Goal: Task Accomplishment & Management: Manage account settings

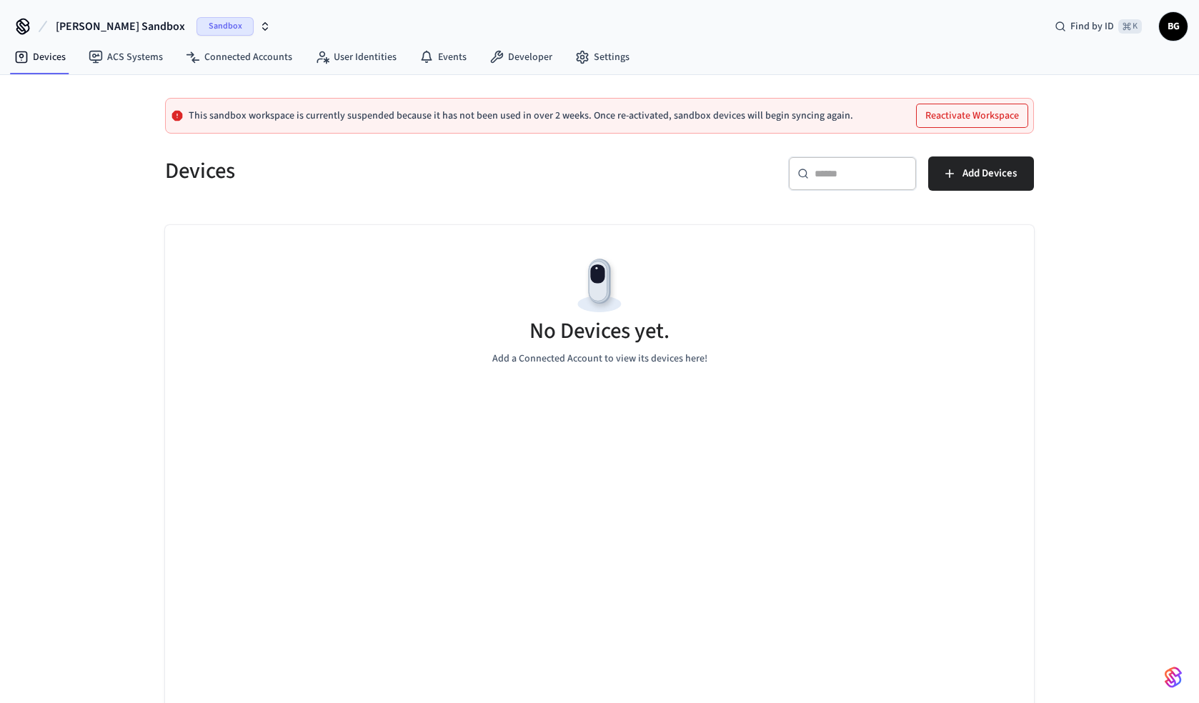
click at [263, 28] on icon "button" at bounding box center [265, 29] width 5 height 2
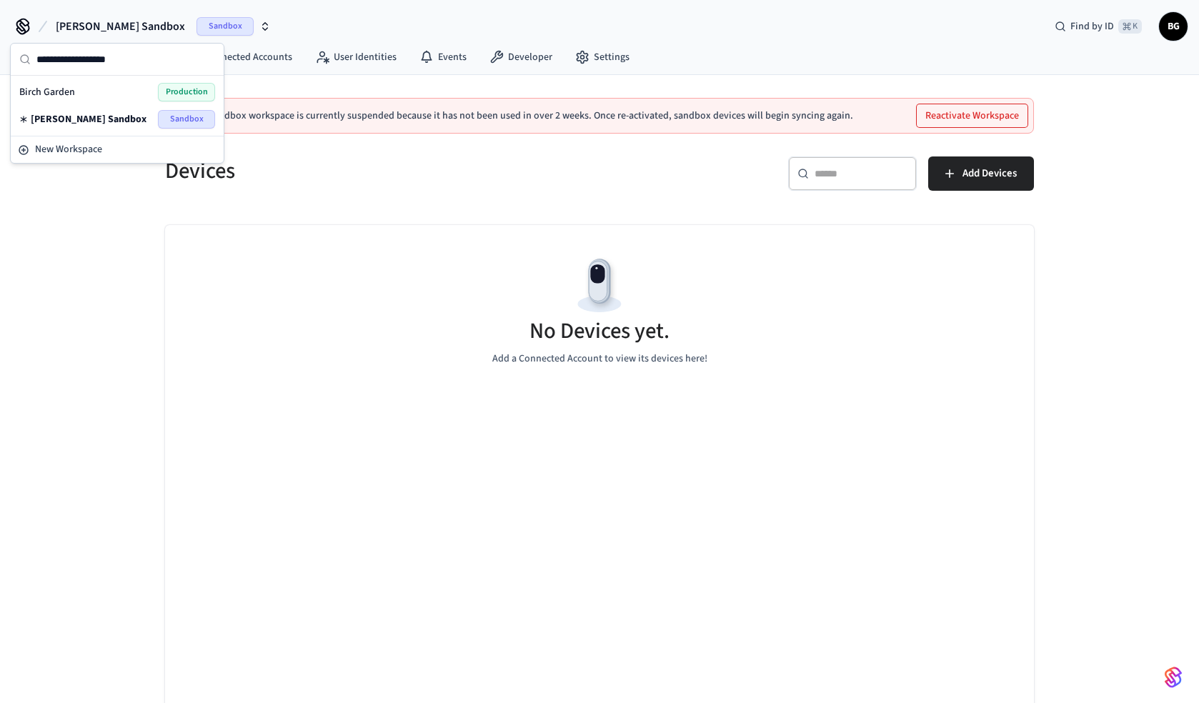
click at [100, 91] on div "Birch Garden Production" at bounding box center [117, 92] width 196 height 19
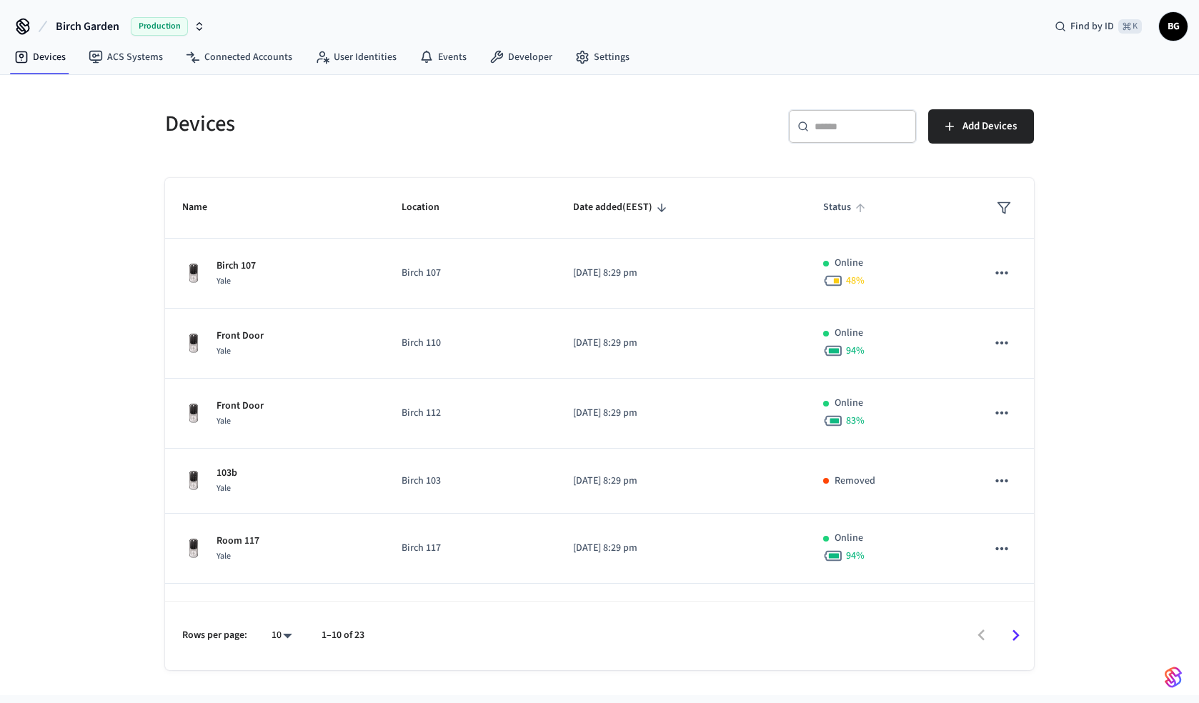
click at [839, 211] on span "Status" at bounding box center [846, 207] width 46 height 22
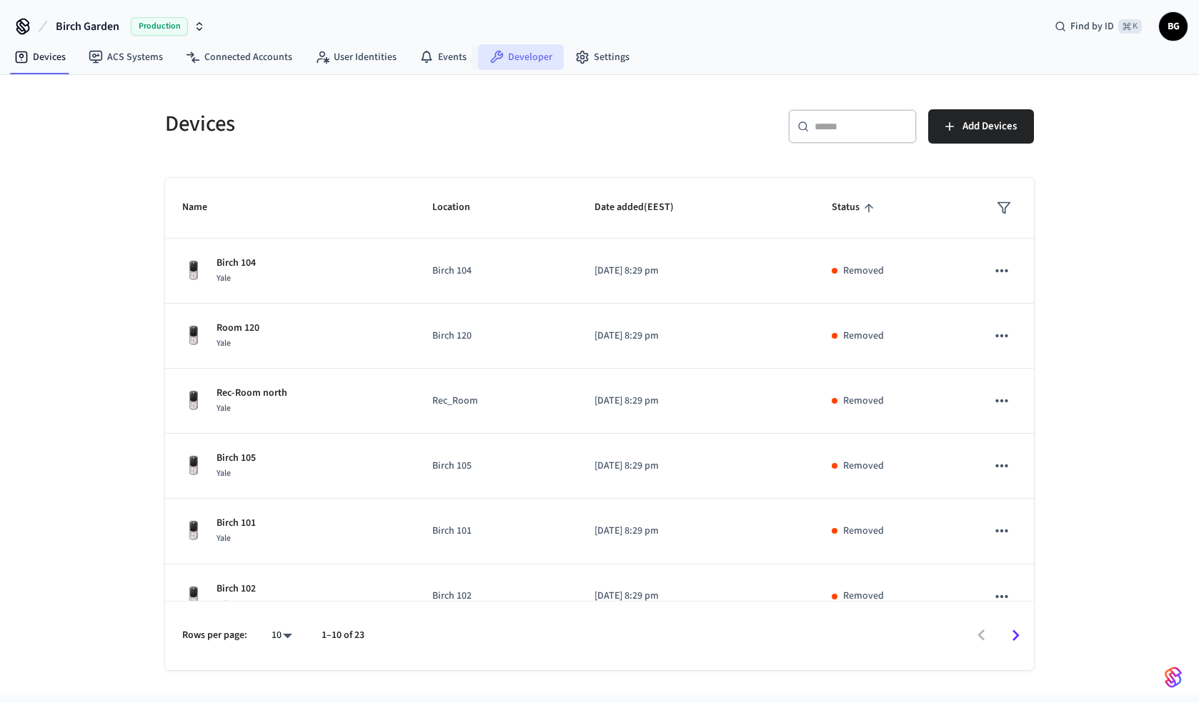
click at [502, 56] on link "Developer" at bounding box center [521, 57] width 86 height 26
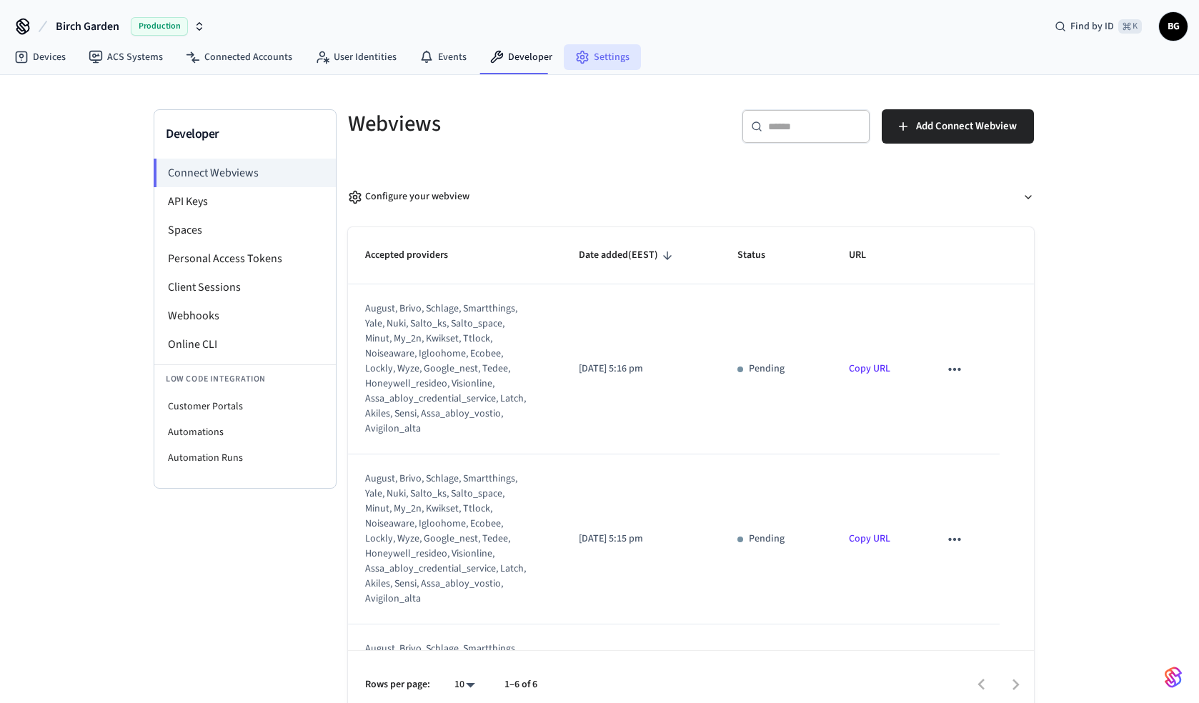
click at [594, 59] on link "Settings" at bounding box center [602, 57] width 77 height 26
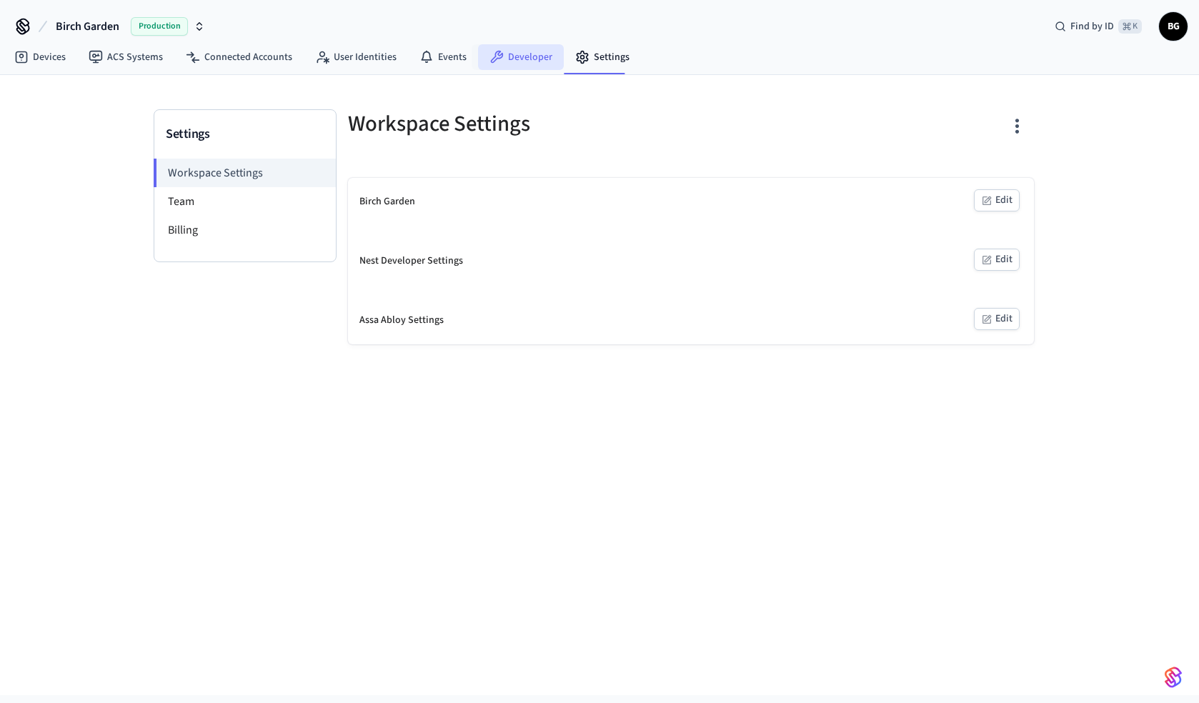
click at [527, 65] on link "Developer" at bounding box center [521, 57] width 86 height 26
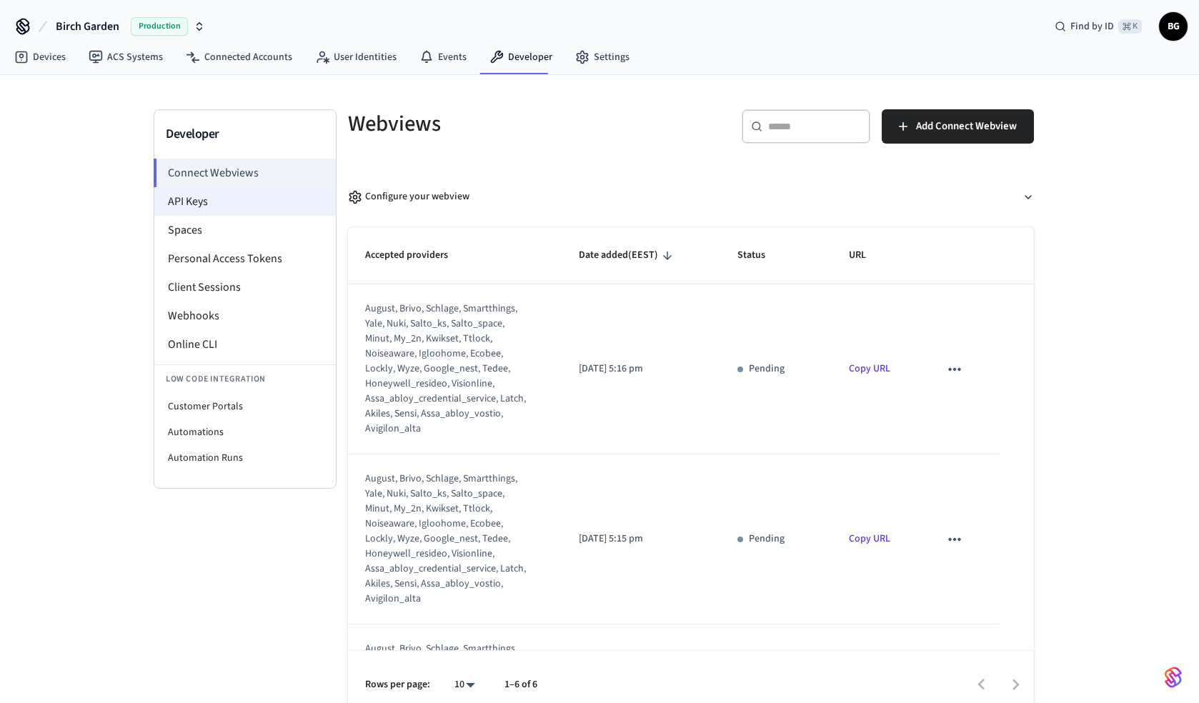
click at [234, 200] on li "API Keys" at bounding box center [244, 201] width 181 height 29
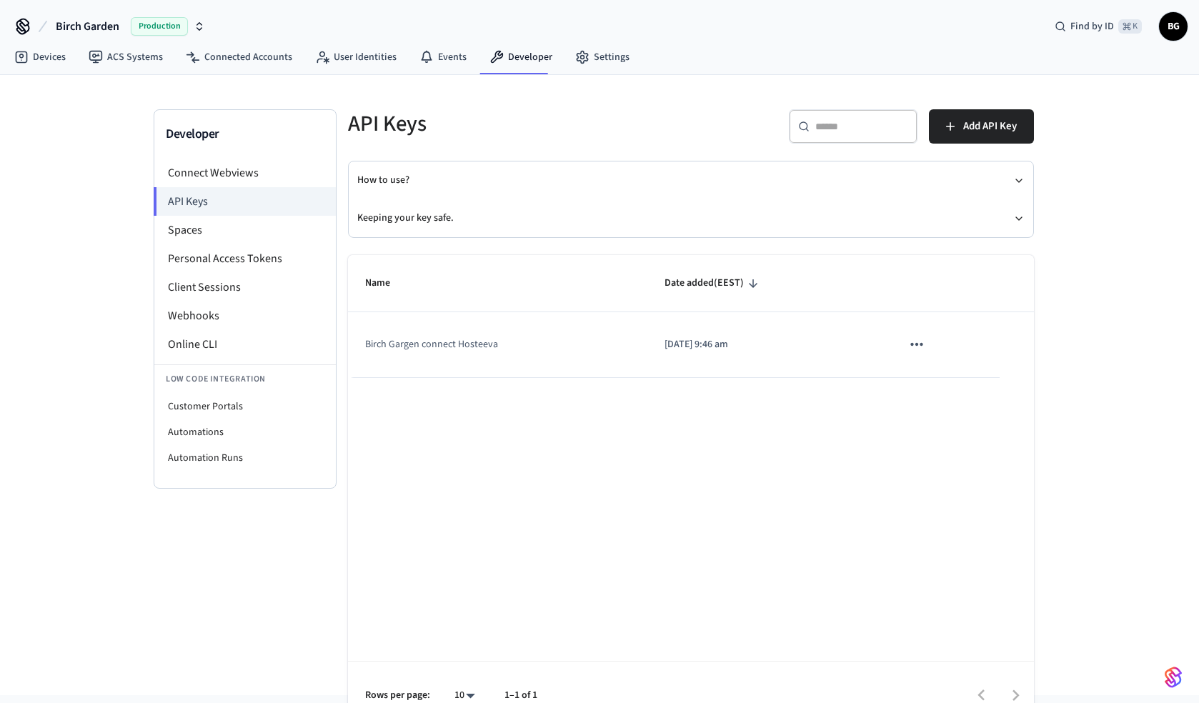
click at [921, 353] on icon "sticky table" at bounding box center [916, 344] width 19 height 19
click at [729, 428] on div at bounding box center [599, 351] width 1199 height 703
click at [235, 227] on li "Spaces" at bounding box center [244, 230] width 181 height 29
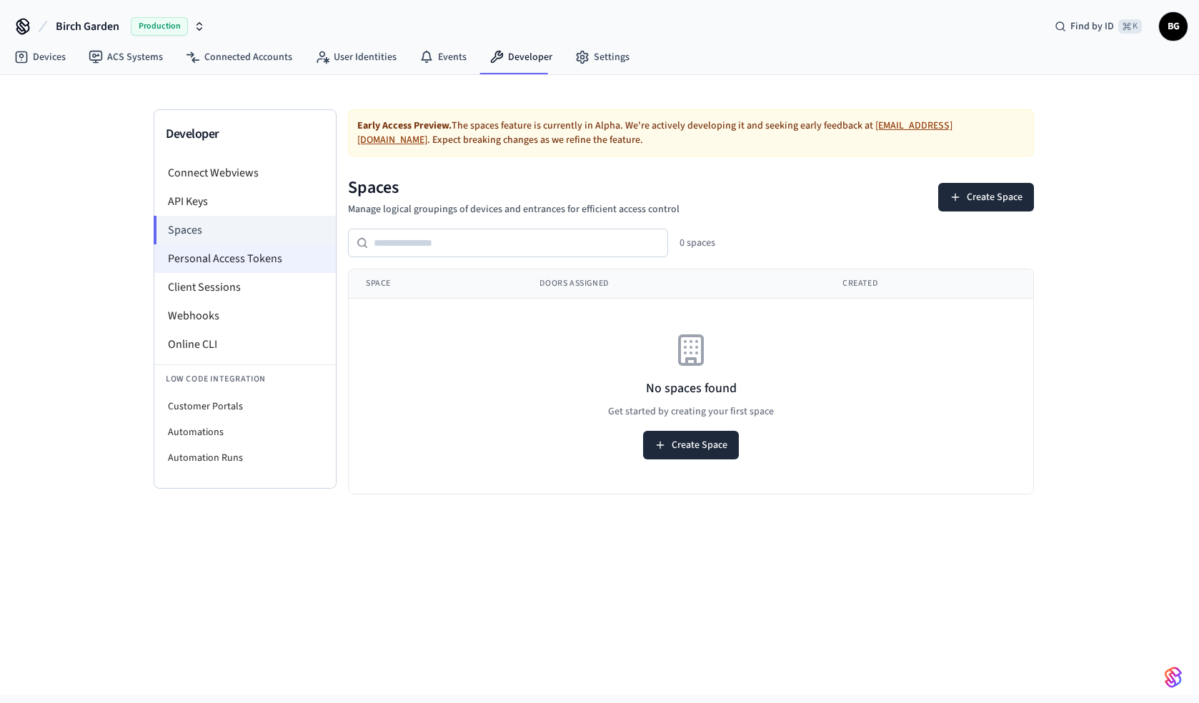
click at [238, 260] on li "Personal Access Tokens" at bounding box center [244, 258] width 181 height 29
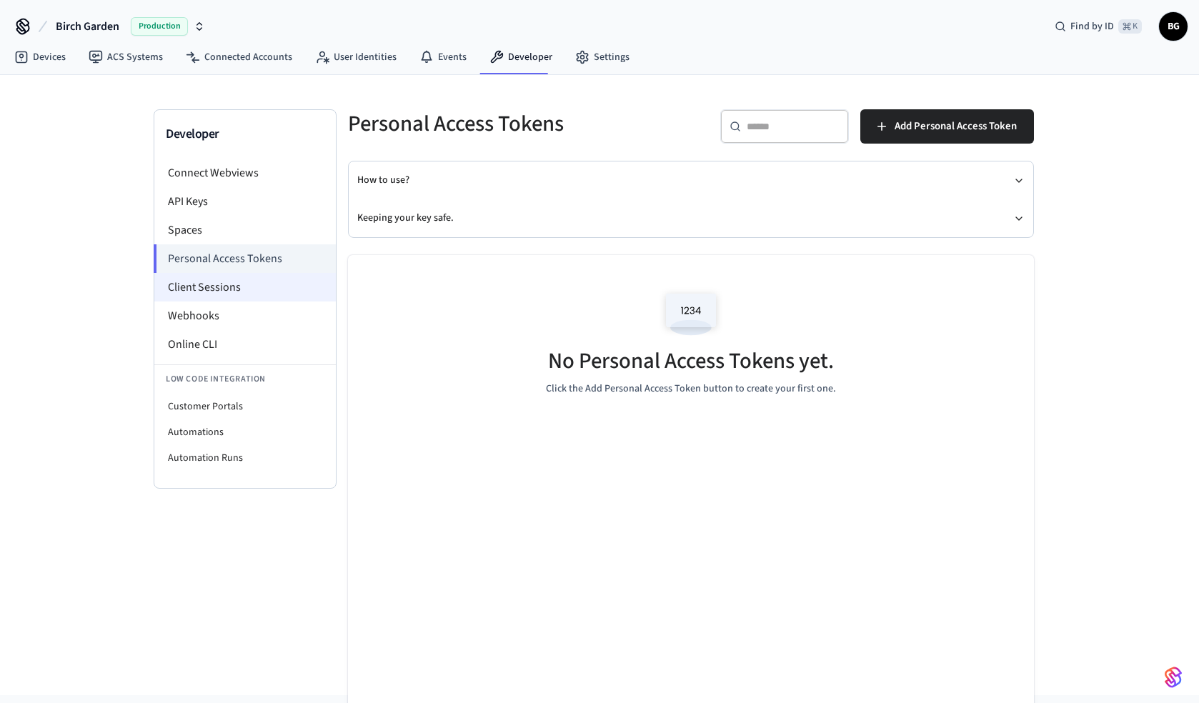
click at [219, 289] on li "Client Sessions" at bounding box center [244, 287] width 181 height 29
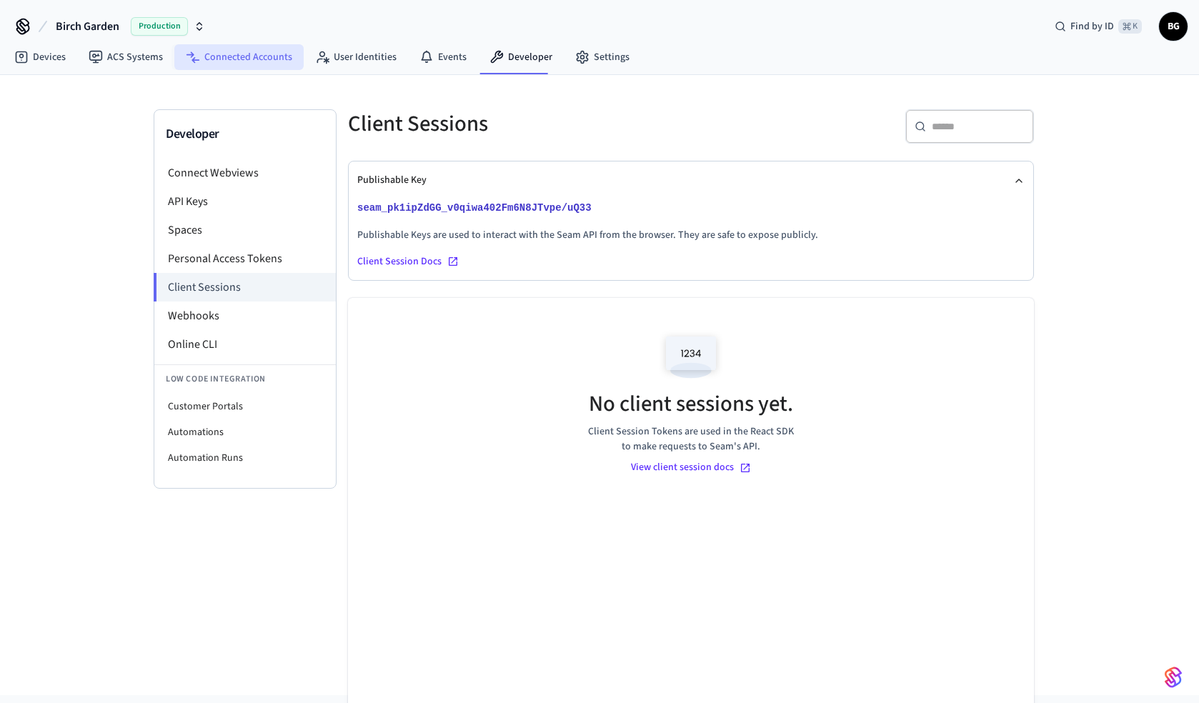
click at [273, 58] on link "Connected Accounts" at bounding box center [238, 57] width 129 height 26
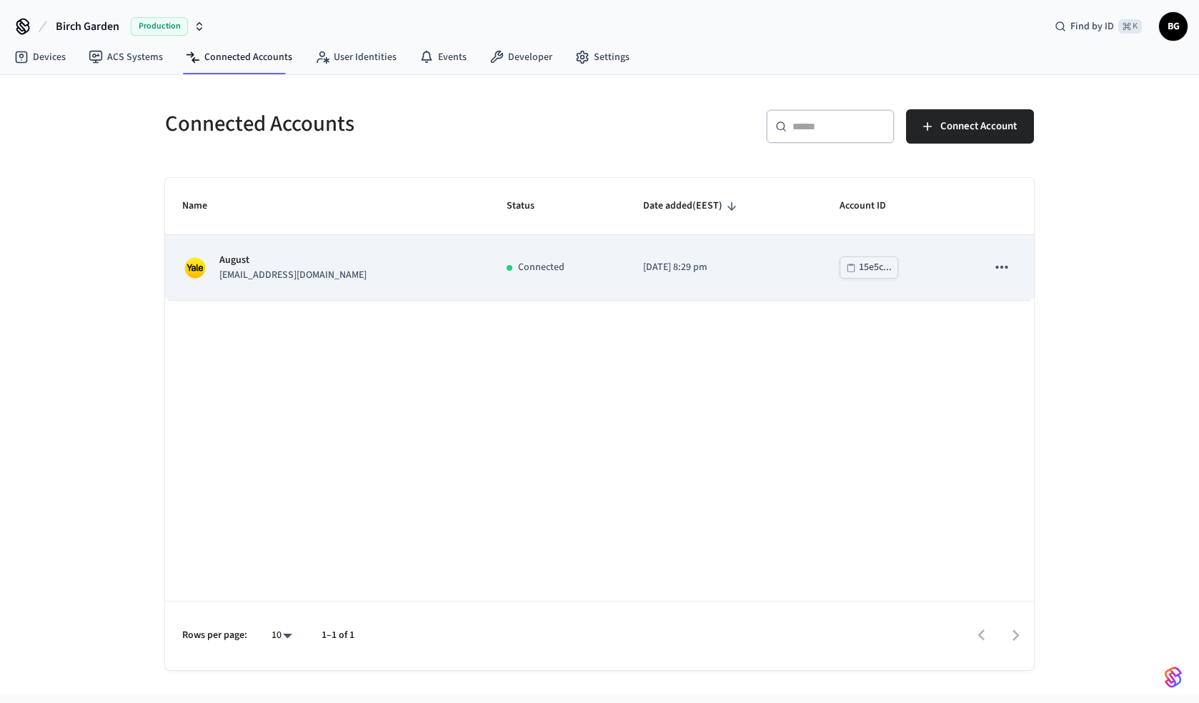
click at [292, 283] on td "August info@thebirchglenlodge.com" at bounding box center [327, 267] width 324 height 65
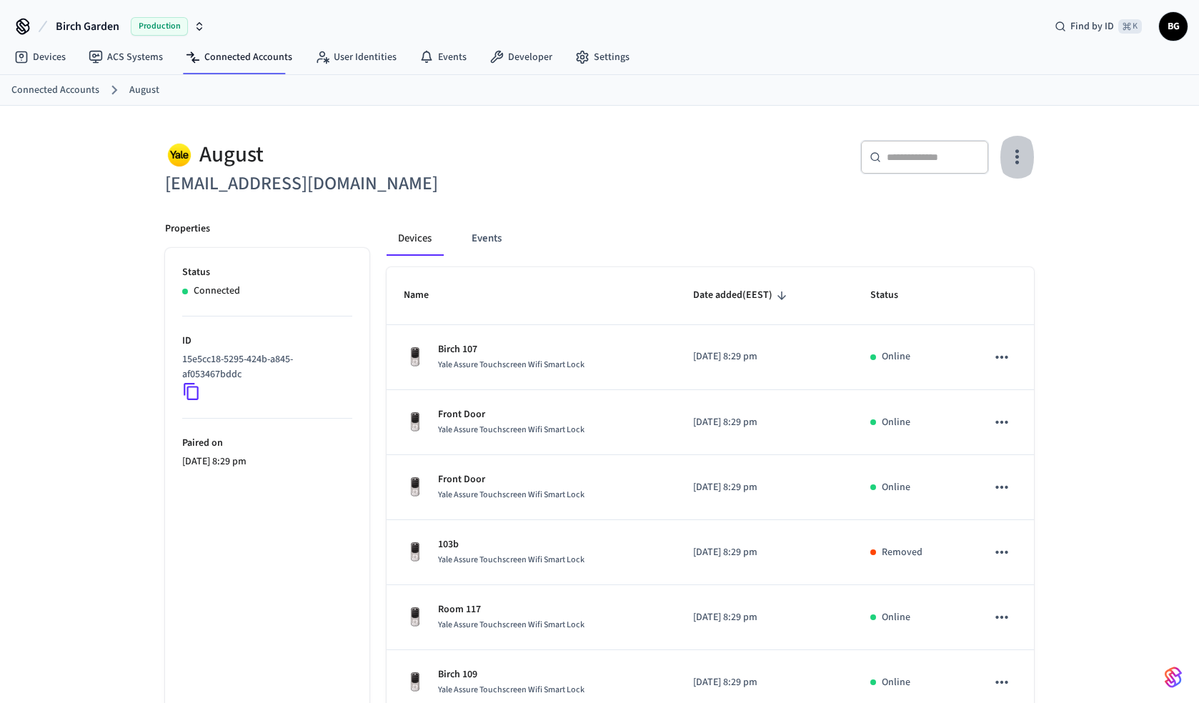
click at [1014, 161] on icon "button" at bounding box center [1017, 157] width 22 height 22
click at [969, 207] on li "Sync Account" at bounding box center [970, 216] width 108 height 38
click at [730, 200] on div at bounding box center [599, 351] width 1199 height 703
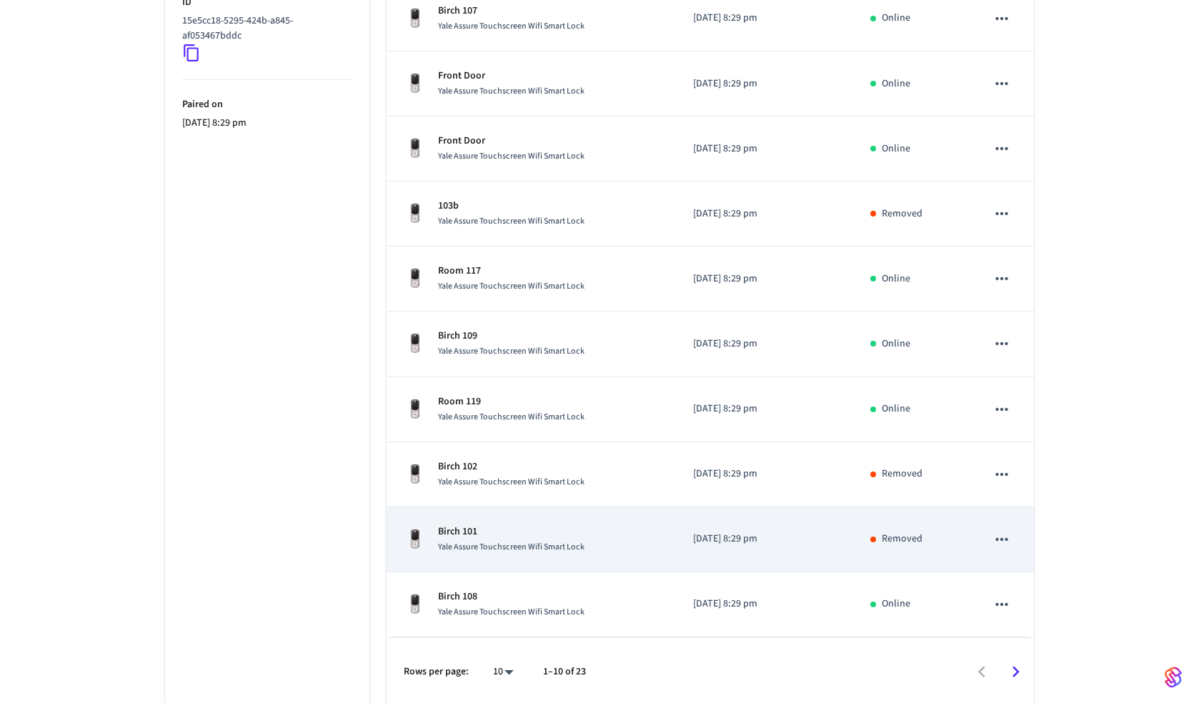
scroll to position [343, 0]
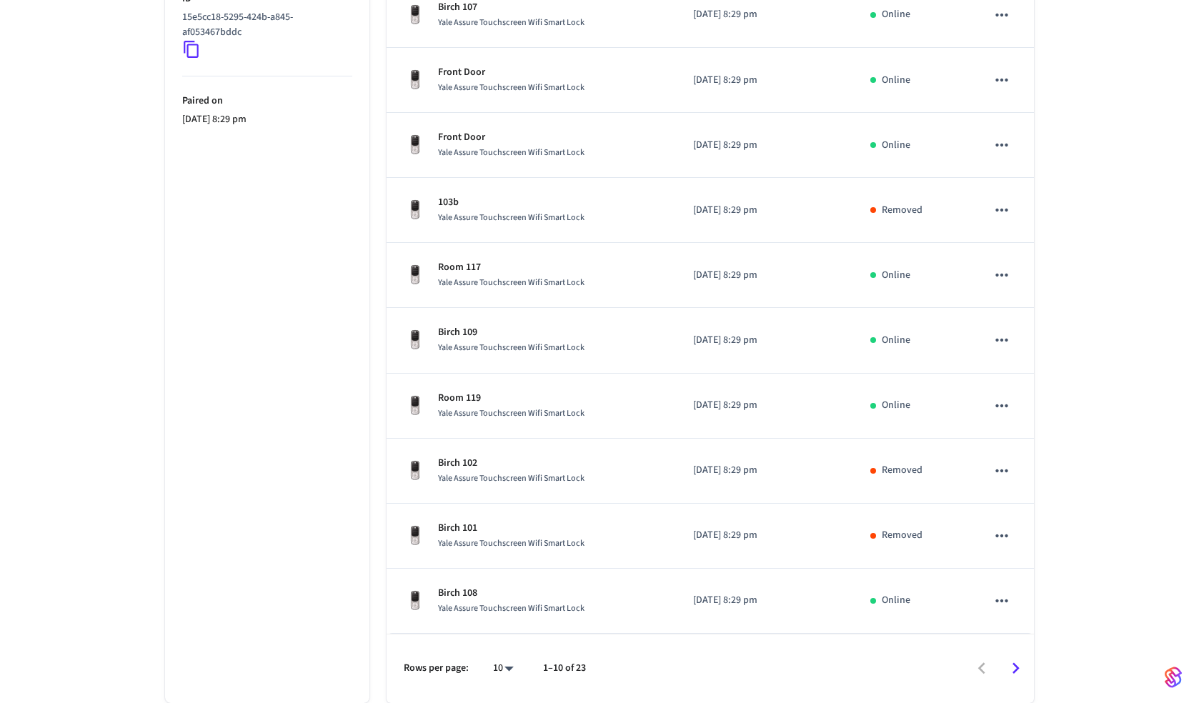
click at [1014, 662] on icon "Go to next page" at bounding box center [1016, 668] width 22 height 22
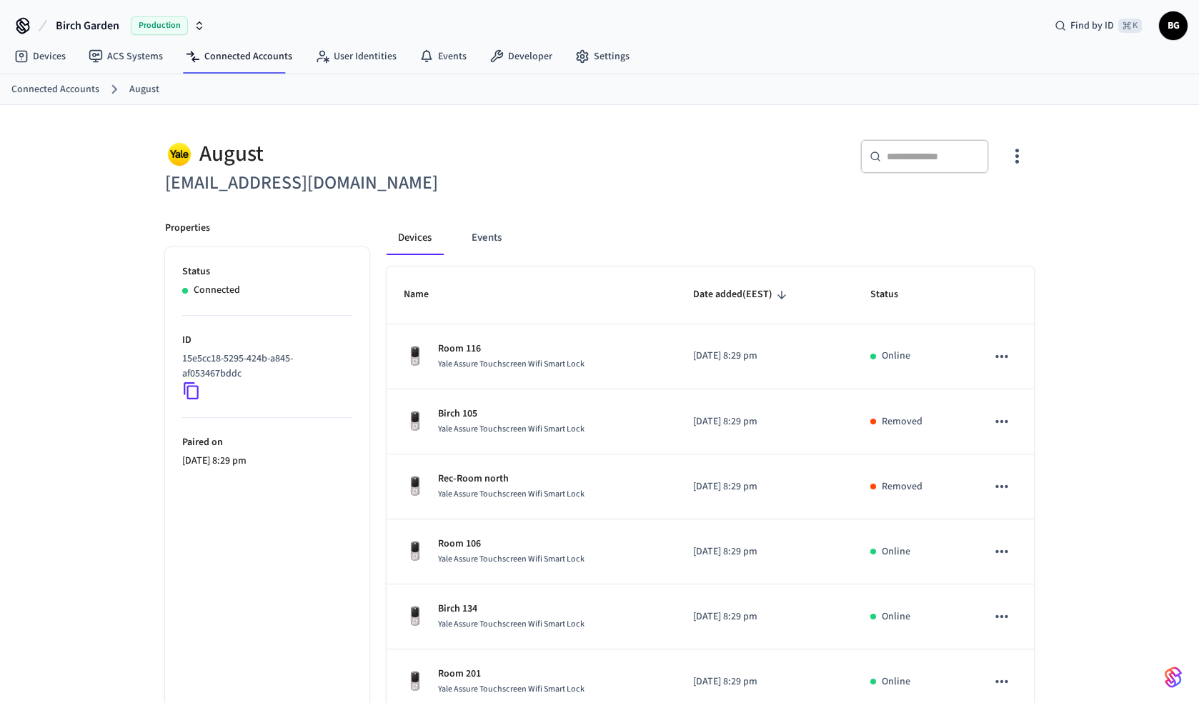
scroll to position [0, 0]
click at [504, 237] on button "Events" at bounding box center [486, 239] width 53 height 34
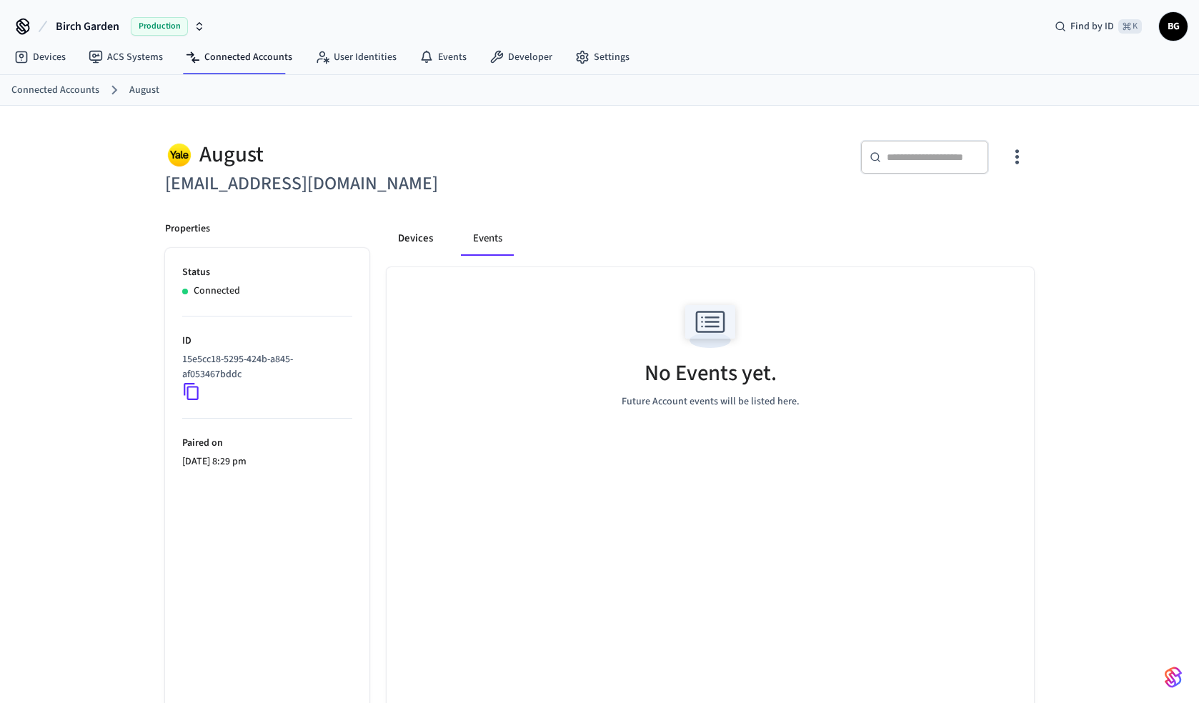
click at [429, 239] on button "Devices" at bounding box center [416, 239] width 58 height 34
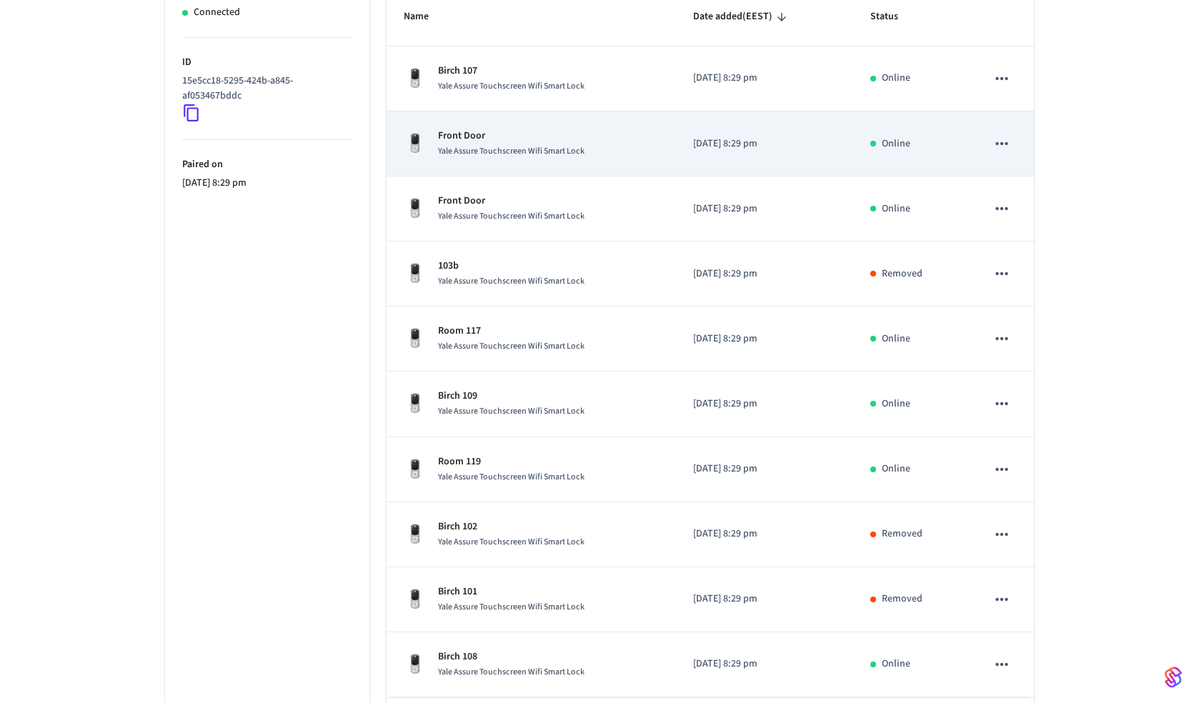
scroll to position [343, 0]
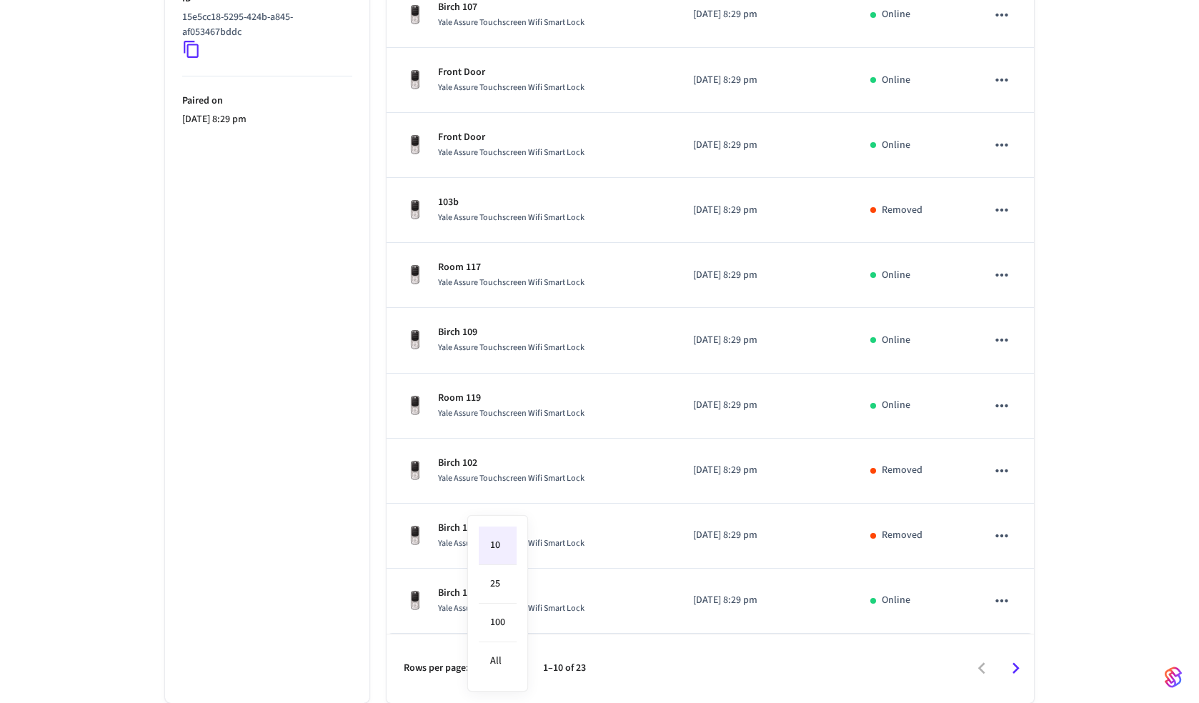
click at [502, 667] on body "Birch Garden Production Find by ID ⌘ K BG Devices ACS Systems Connected Account…" at bounding box center [599, 180] width 1199 height 1045
click at [505, 596] on li "25" at bounding box center [498, 584] width 38 height 39
type input "**"
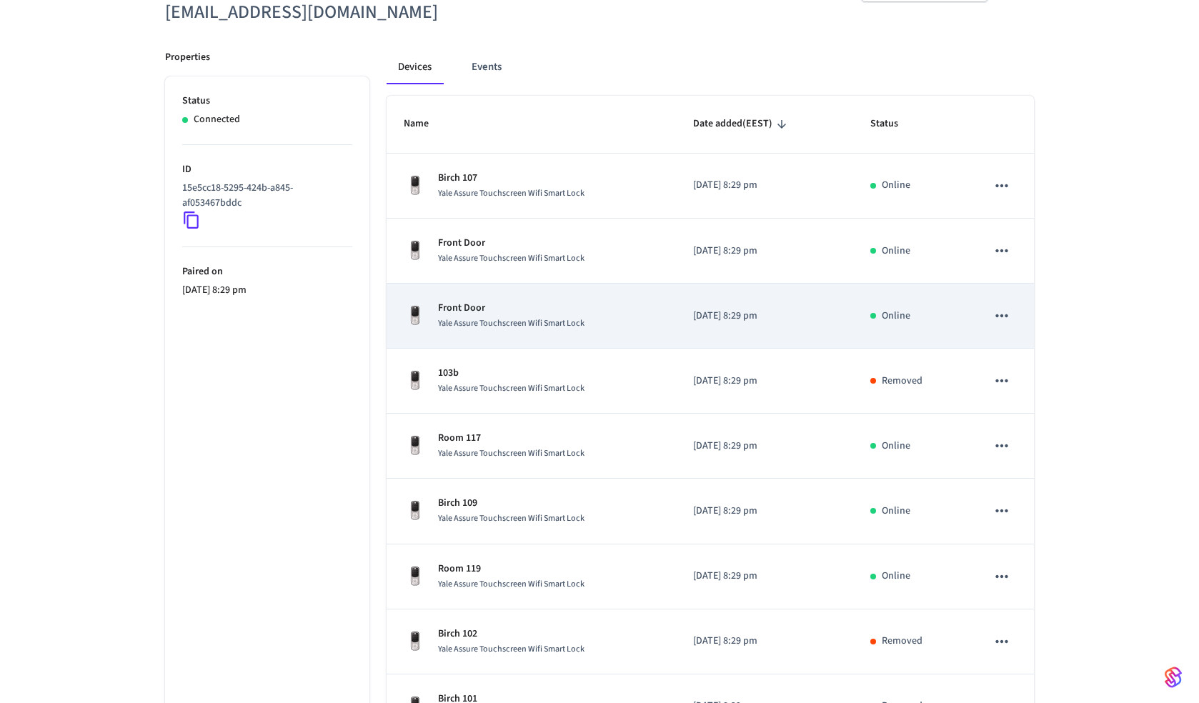
scroll to position [82, 0]
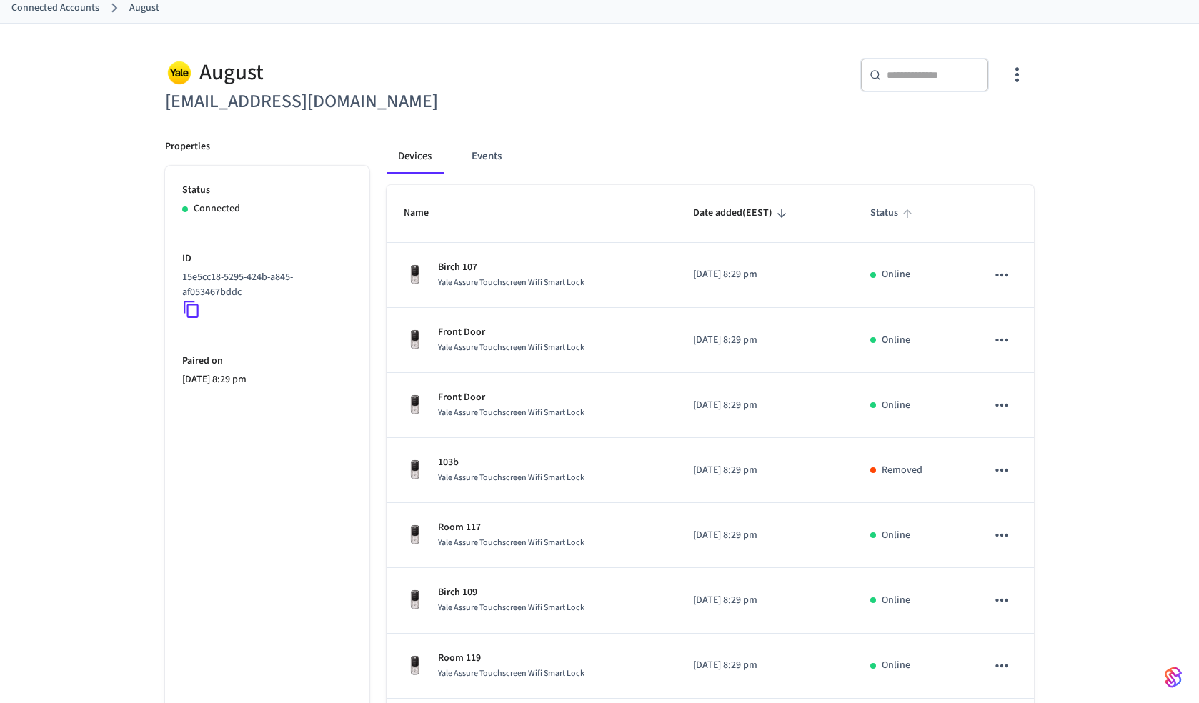
click at [887, 208] on span "Status" at bounding box center [893, 213] width 46 height 22
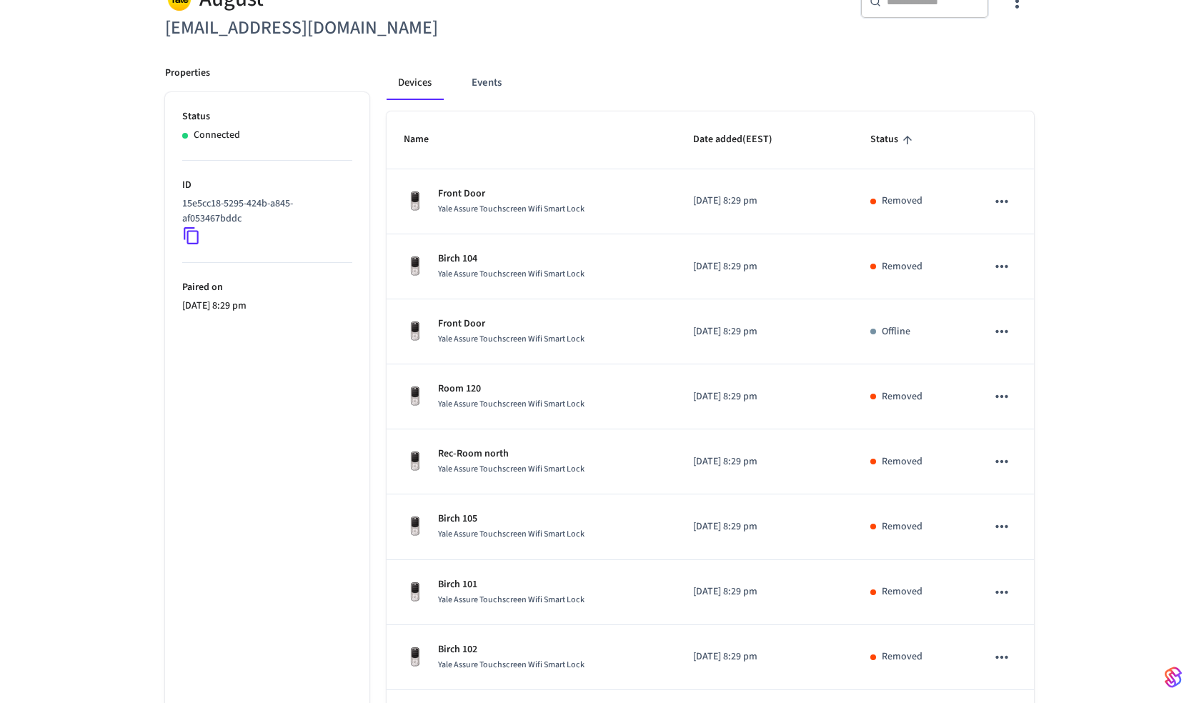
scroll to position [0, 0]
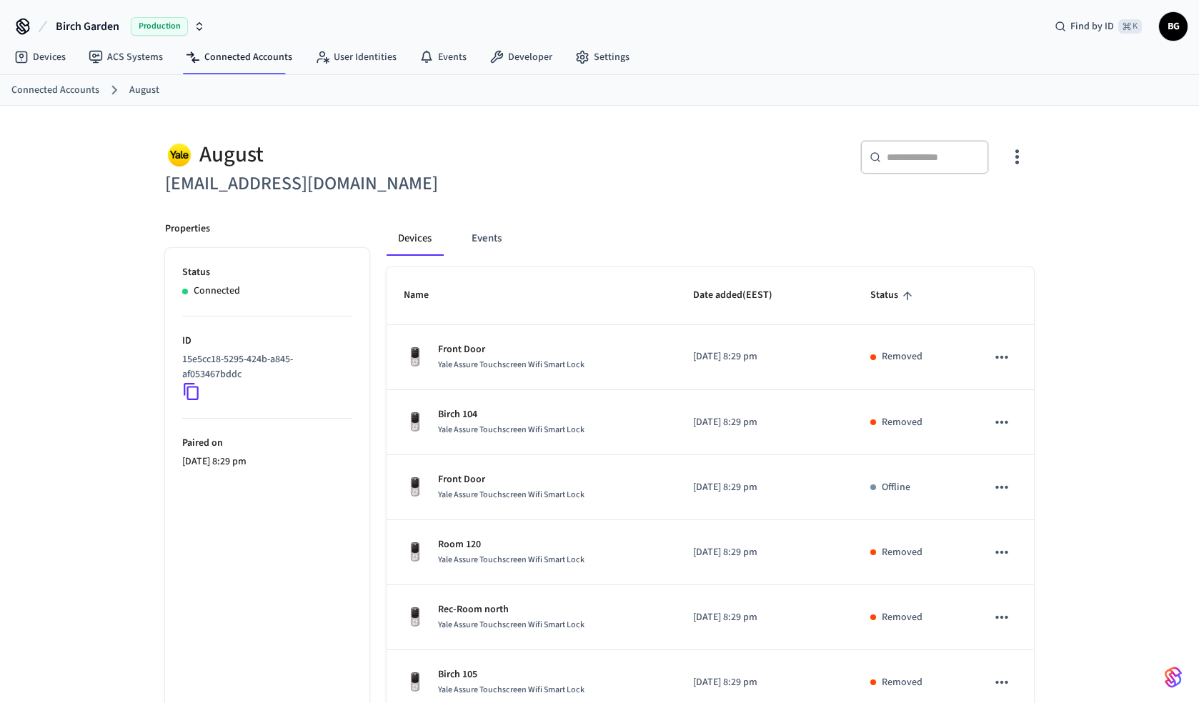
click at [196, 26] on icon "button" at bounding box center [199, 26] width 11 height 11
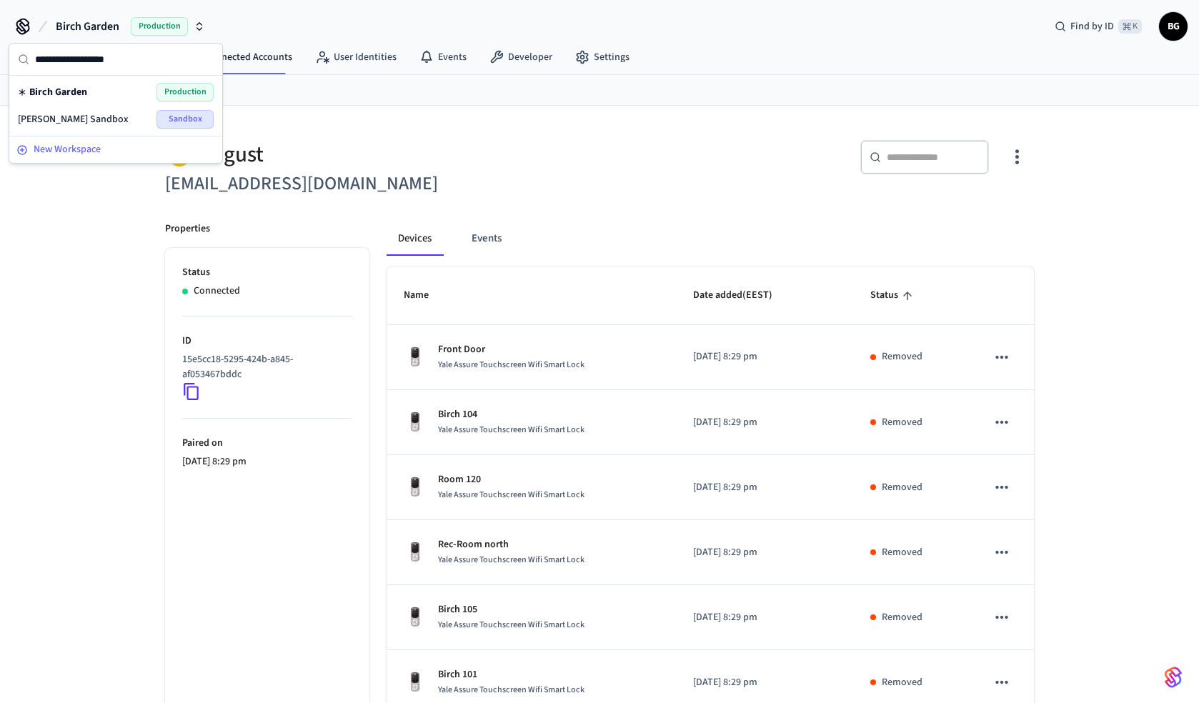
click at [79, 147] on span "New Workspace" at bounding box center [67, 149] width 67 height 15
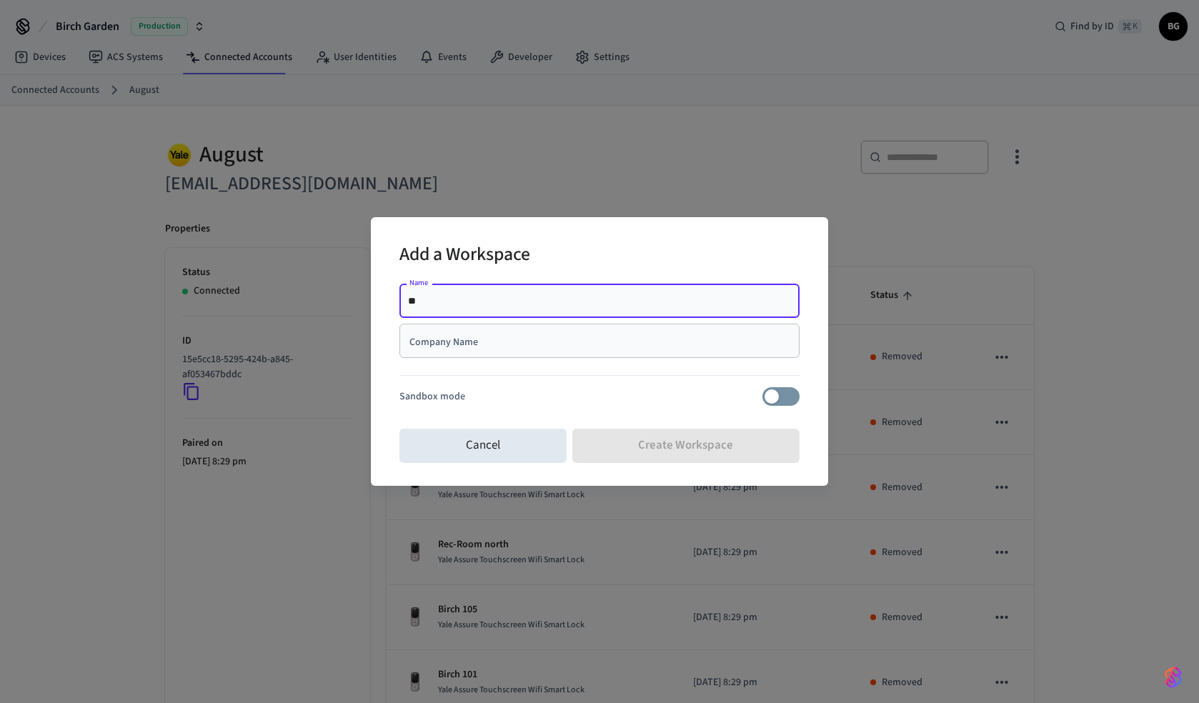
type input "*"
type input "**********"
click at [535, 344] on input "Company Name" at bounding box center [599, 341] width 383 height 14
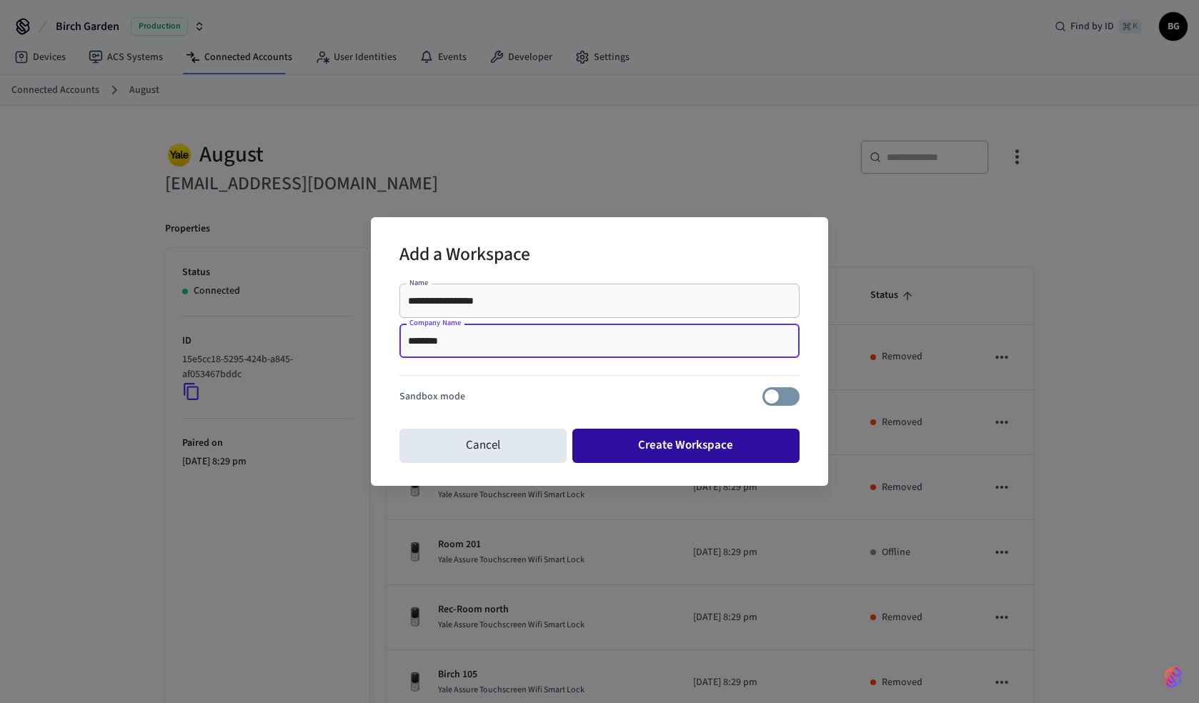
type input "********"
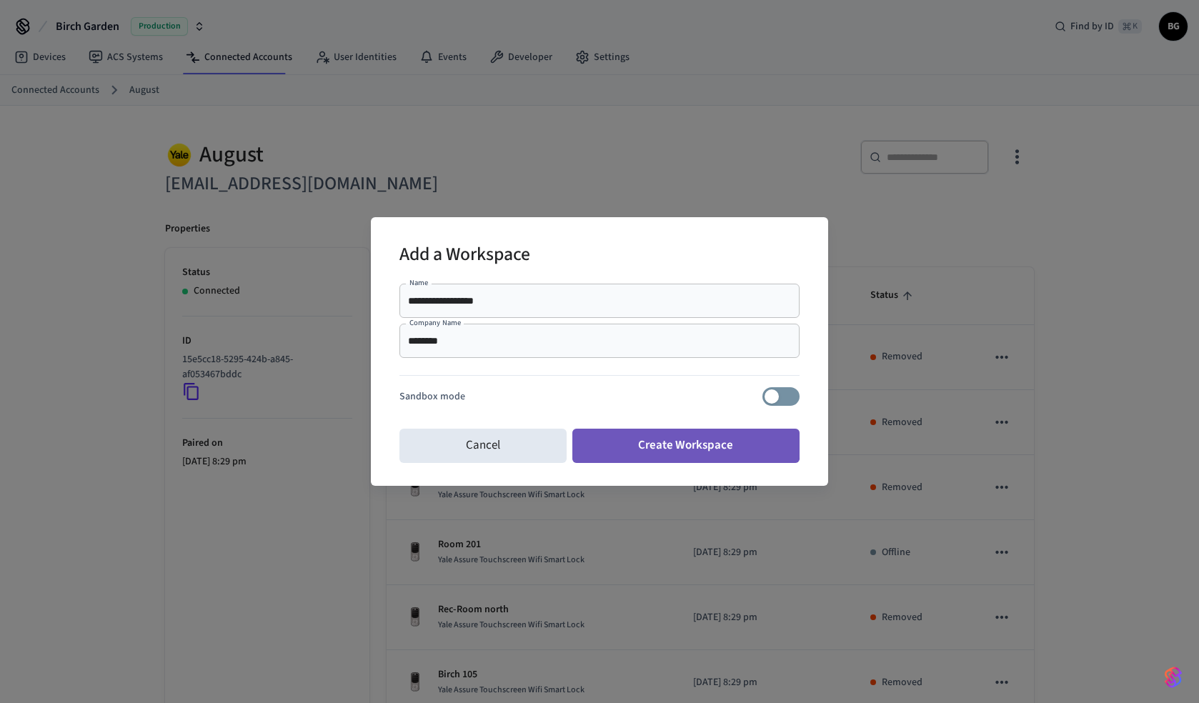
click at [635, 442] on button "Create Workspace" at bounding box center [686, 446] width 228 height 34
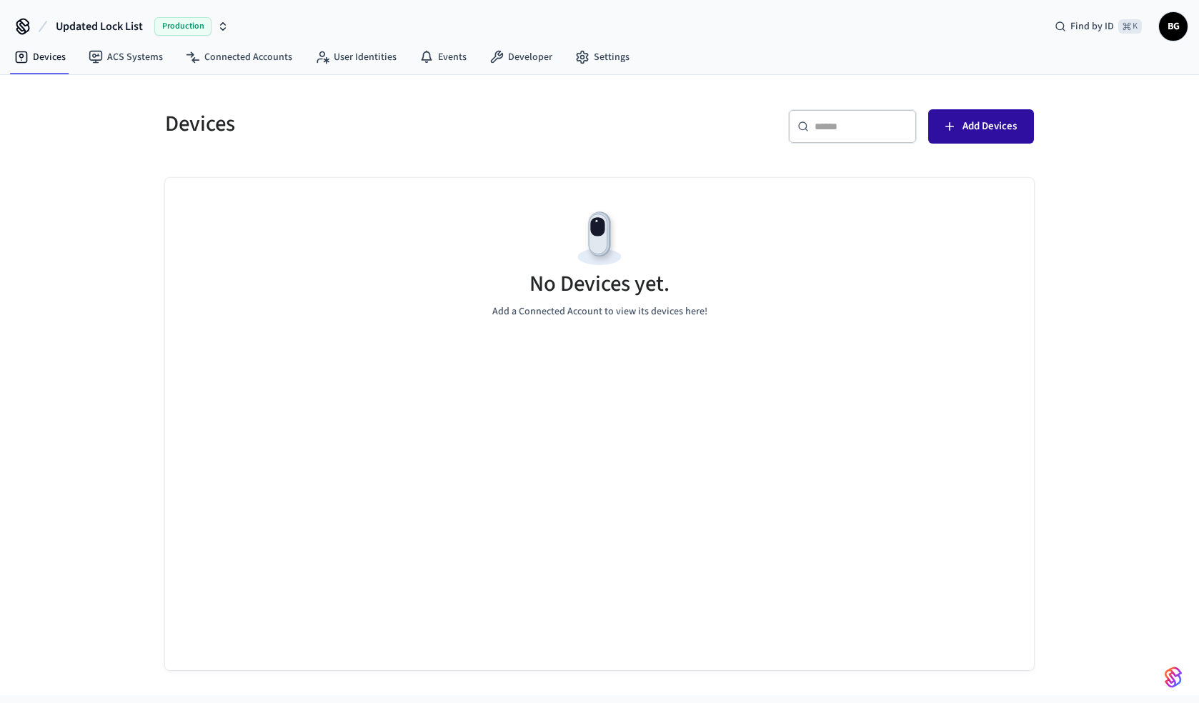
click at [978, 134] on span "Add Devices" at bounding box center [989, 126] width 54 height 19
